Goal: Information Seeking & Learning: Learn about a topic

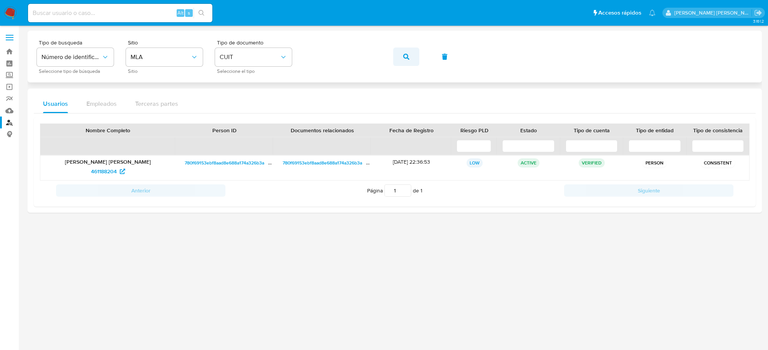
click at [401, 59] on button "button" at bounding box center [406, 57] width 26 height 18
click at [105, 171] on span "725261782" at bounding box center [104, 171] width 26 height 12
click at [407, 57] on icon "button" at bounding box center [406, 57] width 6 height 6
click at [100, 171] on span "373275375" at bounding box center [104, 171] width 26 height 12
click at [403, 56] on icon "button" at bounding box center [406, 57] width 6 height 6
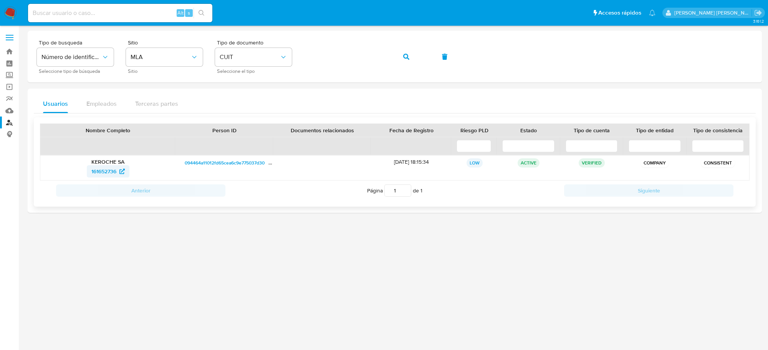
click at [95, 171] on span "161652736" at bounding box center [103, 171] width 25 height 12
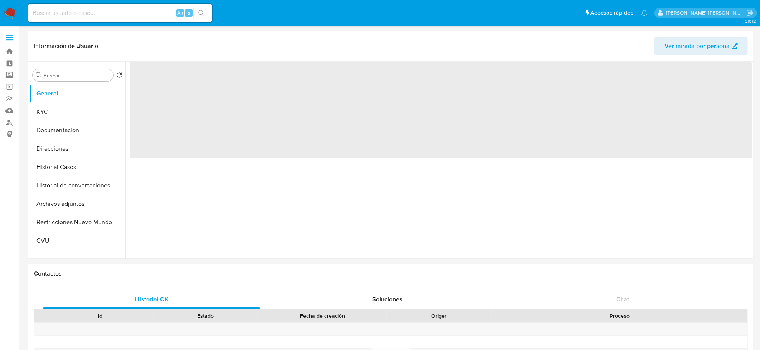
select select "10"
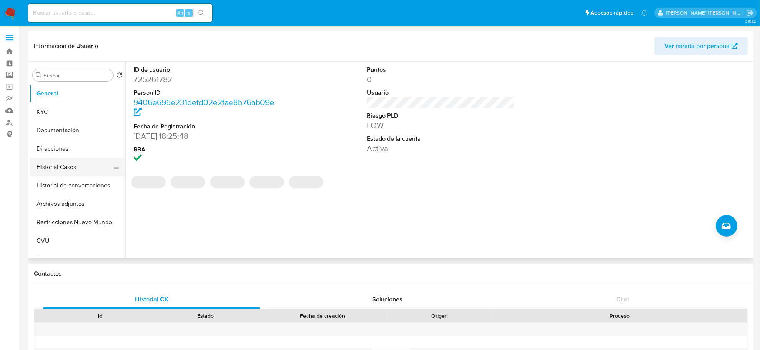
drag, startPoint x: 52, startPoint y: 175, endPoint x: 50, endPoint y: 171, distance: 4.5
click at [50, 172] on button "Historial Casos" at bounding box center [75, 167] width 90 height 18
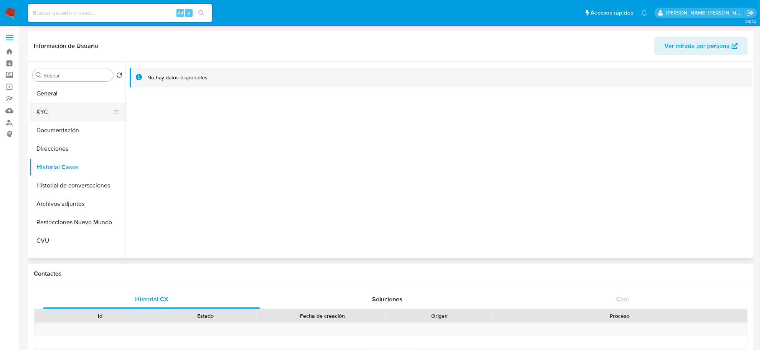
click at [61, 114] on button "KYC" at bounding box center [75, 112] width 90 height 18
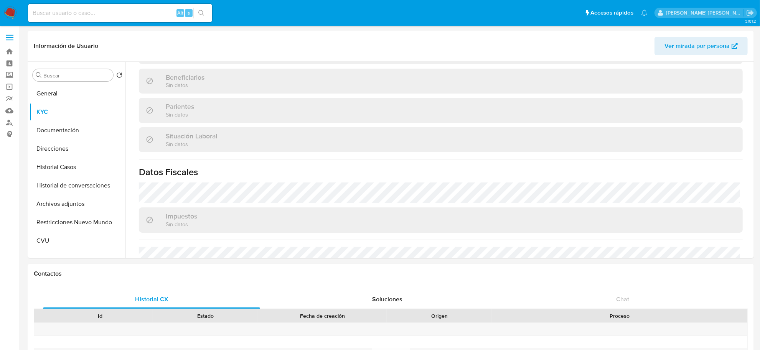
scroll to position [397, 0]
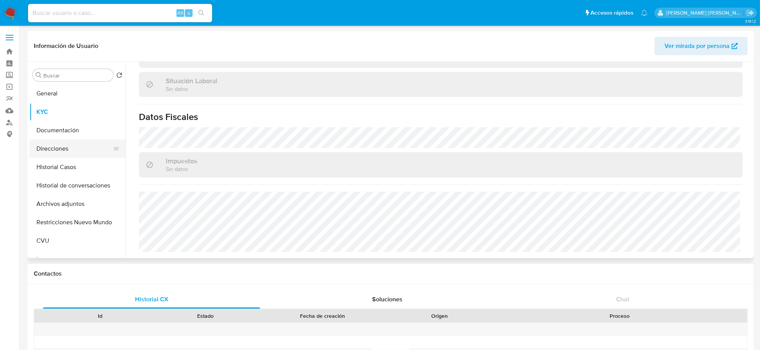
click at [56, 149] on button "Direcciones" at bounding box center [75, 149] width 90 height 18
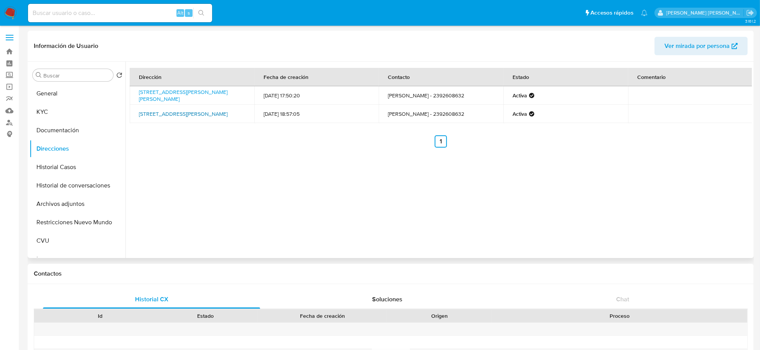
click at [205, 110] on link "[STREET_ADDRESS][PERSON_NAME]" at bounding box center [183, 114] width 89 height 8
drag, startPoint x: 136, startPoint y: 91, endPoint x: 178, endPoint y: 100, distance: 43.3
click at [178, 100] on td "[STREET_ADDRESS][PERSON_NAME][PERSON_NAME]" at bounding box center [192, 95] width 125 height 18
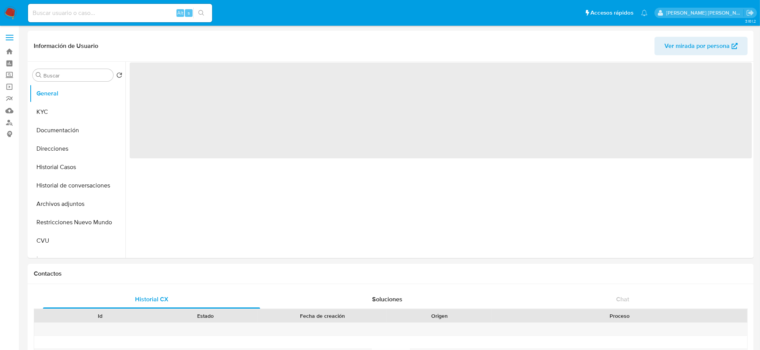
select select "10"
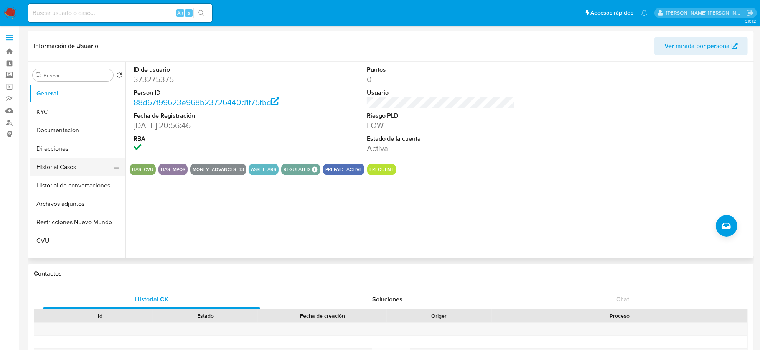
click at [58, 170] on button "Historial Casos" at bounding box center [75, 167] width 90 height 18
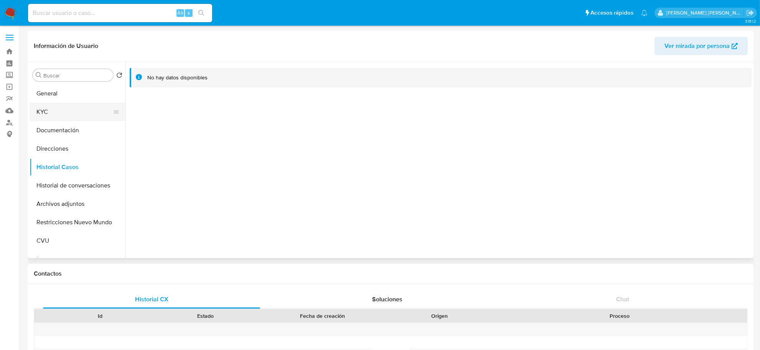
click at [48, 108] on button "KYC" at bounding box center [75, 112] width 90 height 18
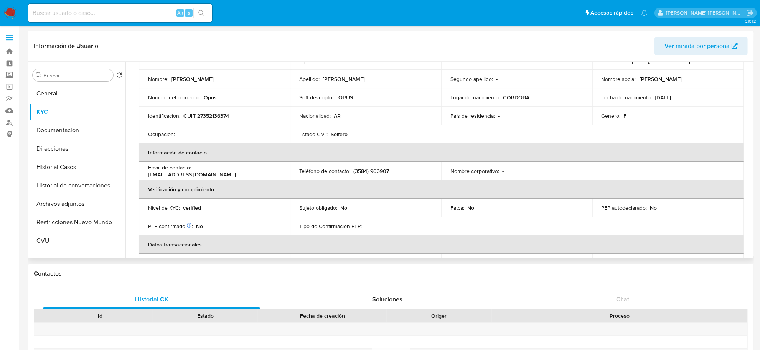
scroll to position [61, 0]
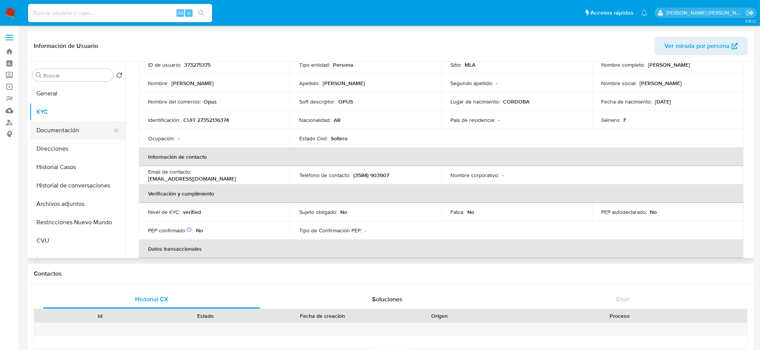
click at [51, 136] on button "Documentación" at bounding box center [75, 130] width 90 height 18
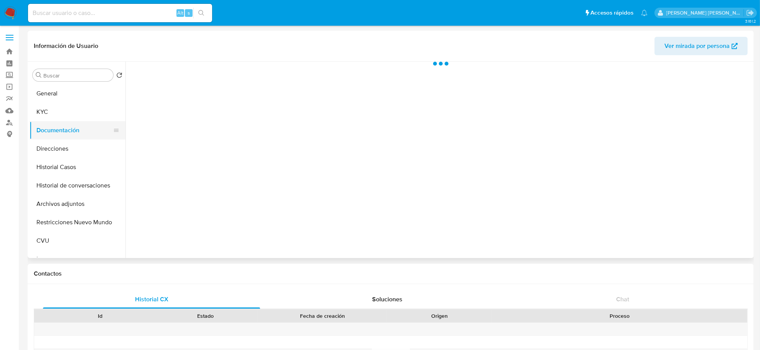
scroll to position [0, 0]
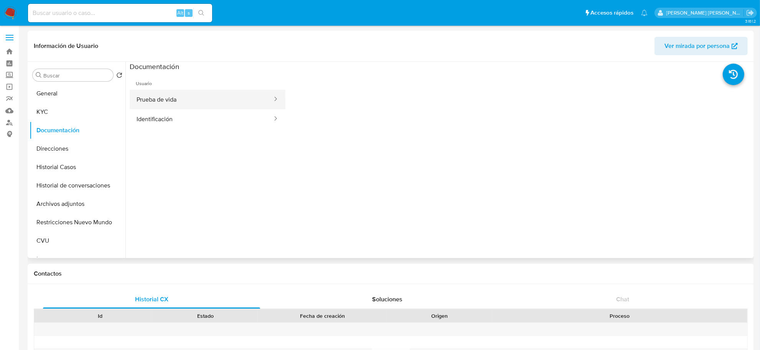
click at [196, 101] on button "Prueba de vida" at bounding box center [202, 100] width 144 height 20
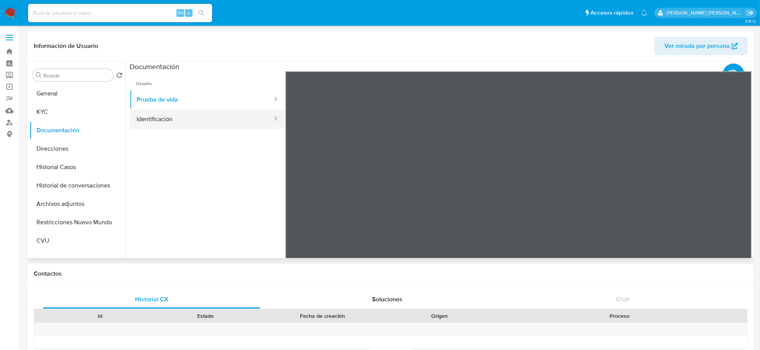
click at [154, 119] on button "Identificación" at bounding box center [202, 119] width 144 height 20
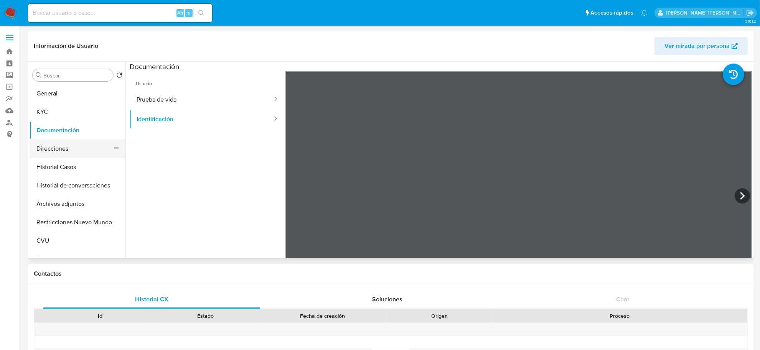
click at [56, 150] on button "Direcciones" at bounding box center [75, 149] width 90 height 18
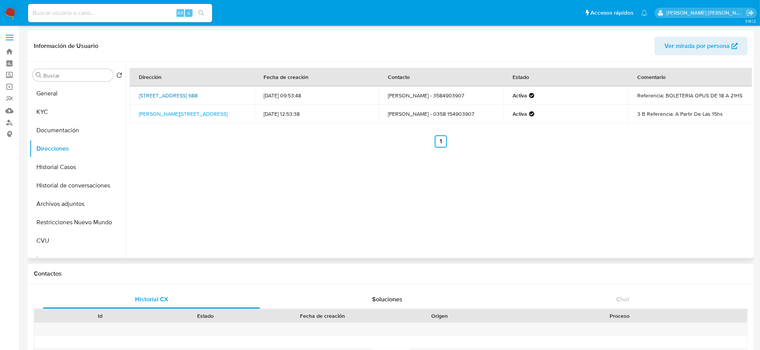
click at [160, 96] on link "Río Grande 688, Río Cuarto, Córdoba, 5800, Argentina 688" at bounding box center [168, 96] width 59 height 8
click at [50, 106] on button "KYC" at bounding box center [75, 112] width 90 height 18
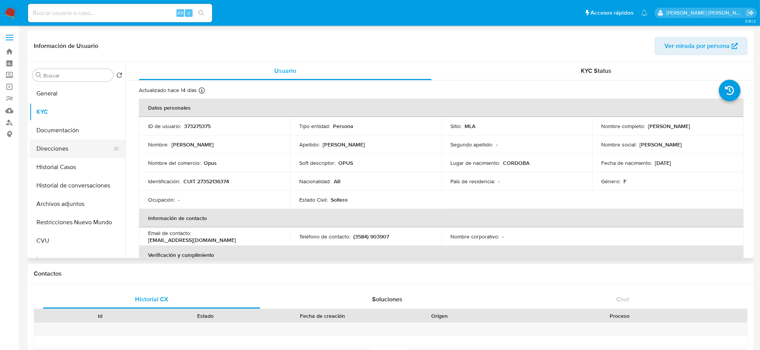
click at [61, 150] on button "Direcciones" at bounding box center [75, 149] width 90 height 18
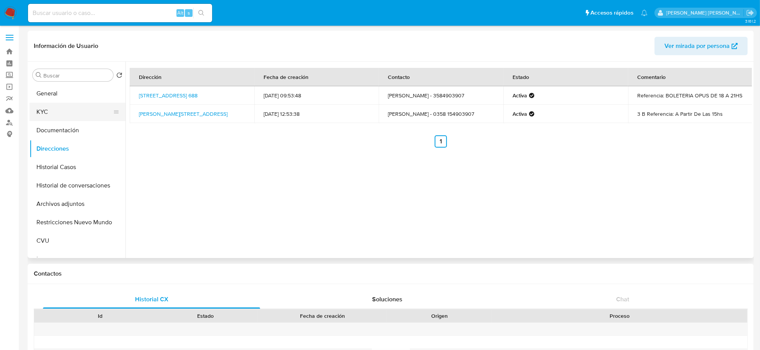
click at [50, 104] on button "KYC" at bounding box center [75, 112] width 90 height 18
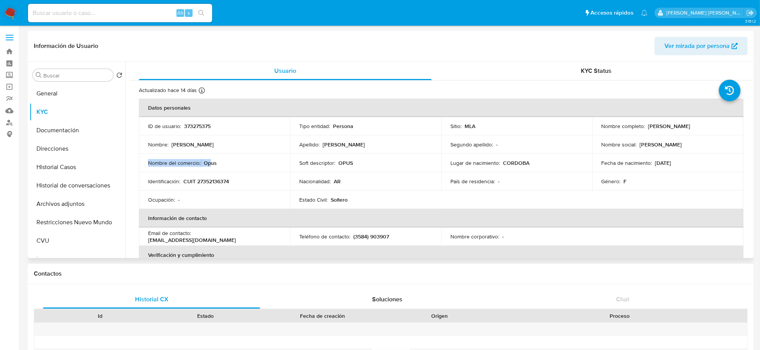
drag, startPoint x: 147, startPoint y: 161, endPoint x: 210, endPoint y: 161, distance: 62.6
click at [210, 161] on td "Nombre del comercio : Opus" at bounding box center [214, 163] width 151 height 18
click at [223, 167] on td "Nombre del comercio : Opus" at bounding box center [214, 163] width 151 height 18
drag, startPoint x: 218, startPoint y: 162, endPoint x: 146, endPoint y: 162, distance: 71.4
click at [146, 162] on td "Nombre del comercio : Opus" at bounding box center [214, 163] width 151 height 18
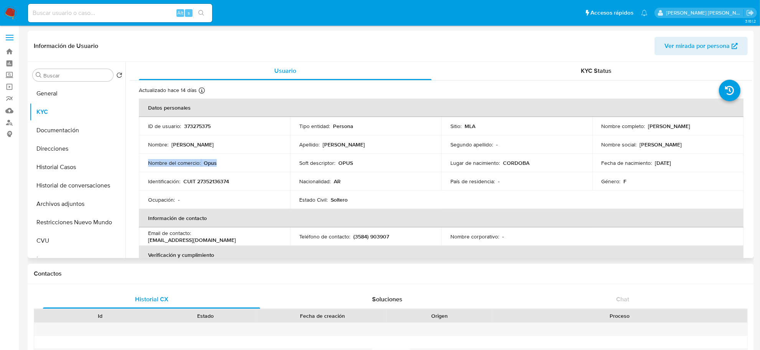
copy div "Nombre del comercio : Opus"
click at [208, 163] on p "Opus" at bounding box center [210, 163] width 13 height 7
drag, startPoint x: 208, startPoint y: 163, endPoint x: 201, endPoint y: 174, distance: 12.8
click at [201, 174] on td "Identificación : CUIT 27352136374" at bounding box center [214, 181] width 151 height 18
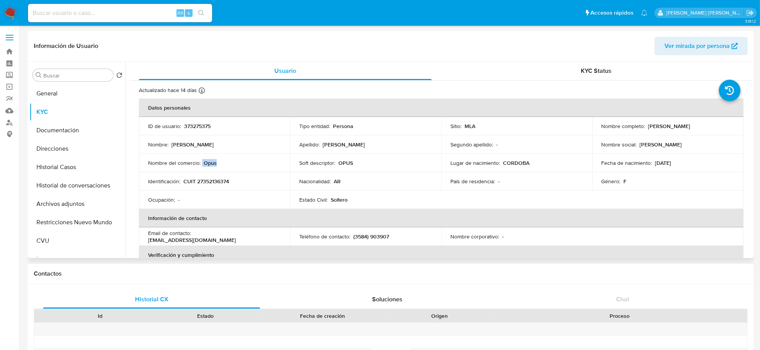
drag, startPoint x: 202, startPoint y: 162, endPoint x: 222, endPoint y: 162, distance: 19.6
click at [222, 162] on div "Nombre del comercio : Opus" at bounding box center [214, 163] width 133 height 7
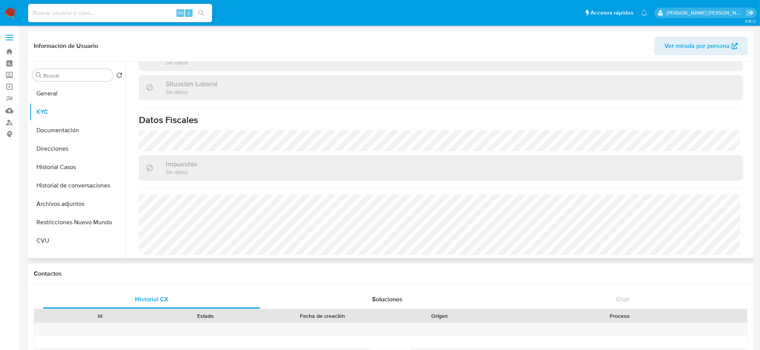
scroll to position [397, 0]
click at [69, 149] on button "Direcciones" at bounding box center [75, 149] width 90 height 18
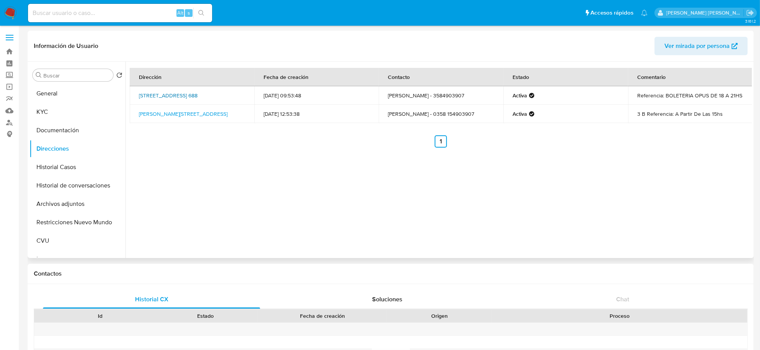
click at [183, 92] on link "Río Grande 688, Río Cuarto, Córdoba, 5800, Argentina 688" at bounding box center [168, 96] width 59 height 8
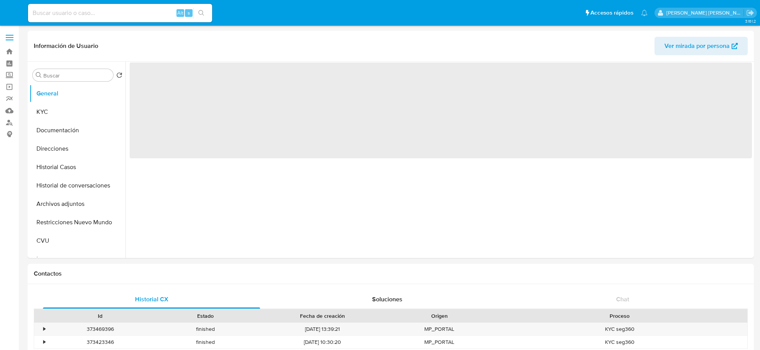
select select "10"
